Goal: Transaction & Acquisition: Purchase product/service

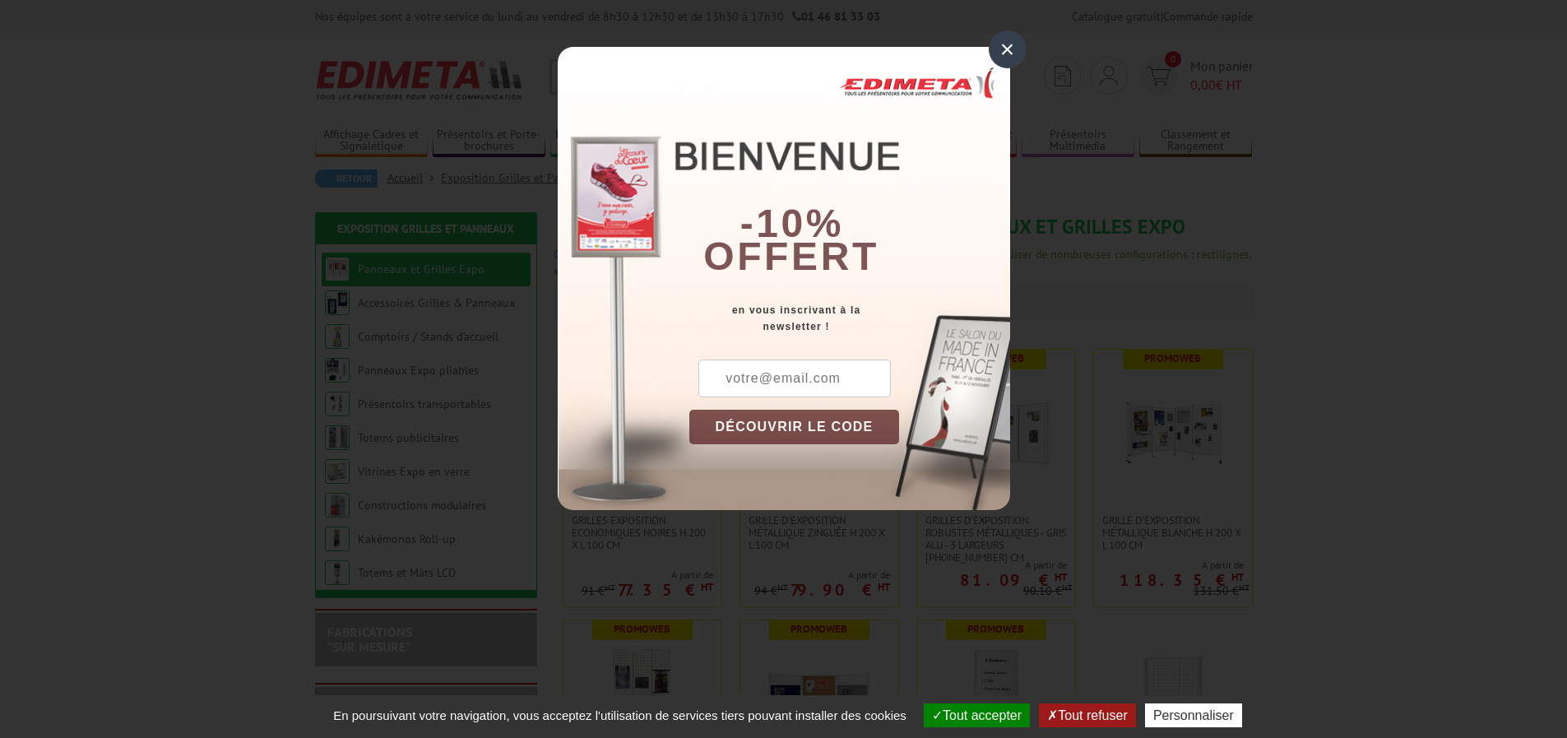
click at [1007, 43] on div "×" at bounding box center [1008, 49] width 38 height 38
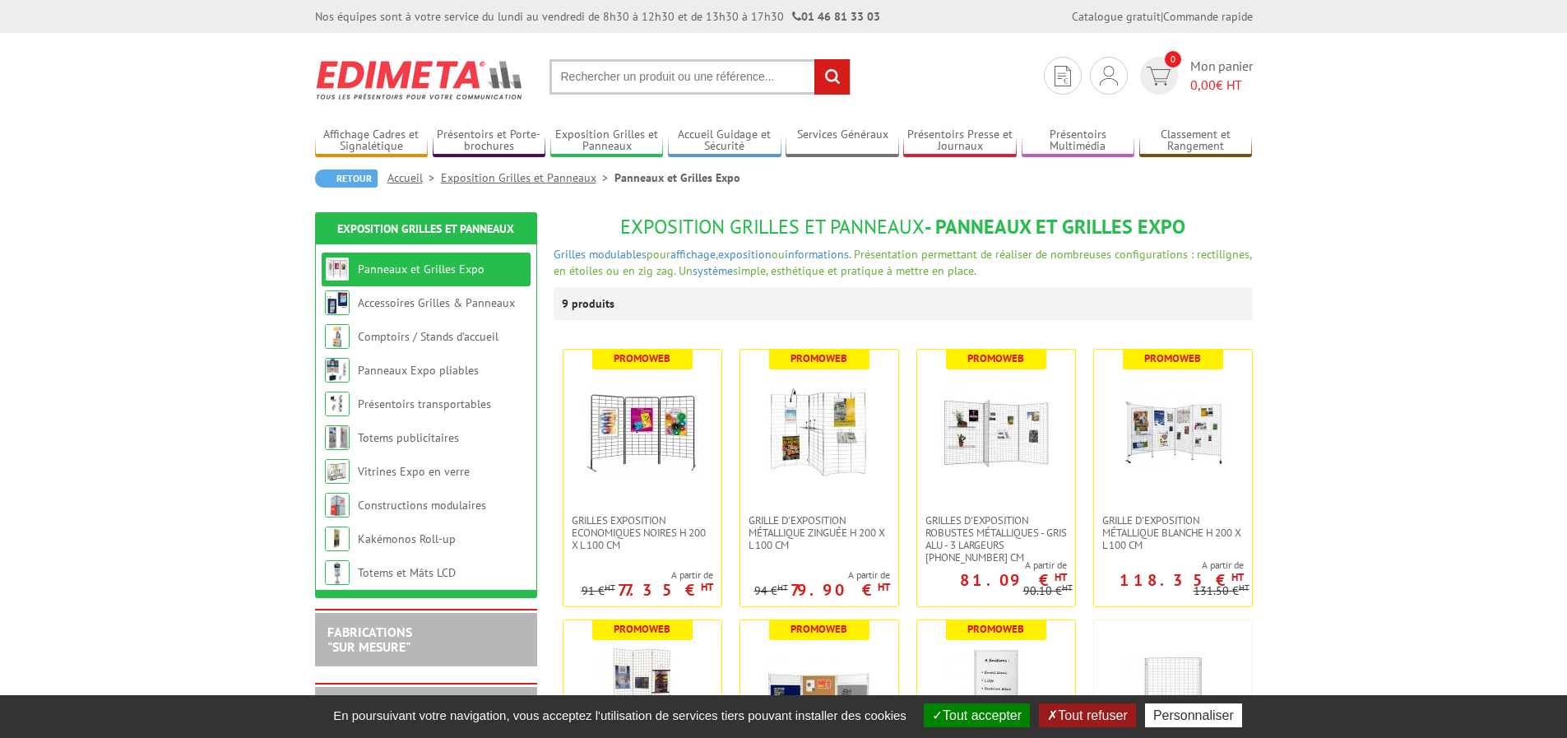
click at [615, 76] on input "text" at bounding box center [699, 76] width 301 height 35
type input "plateau tournant"
click at [814, 59] on input "rechercher" at bounding box center [831, 76] width 35 height 35
